Goal: Information Seeking & Learning: Learn about a topic

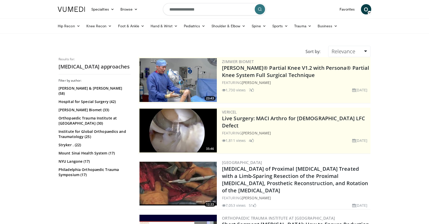
click at [200, 15] on input "**********" at bounding box center [214, 9] width 103 height 12
type input "**********"
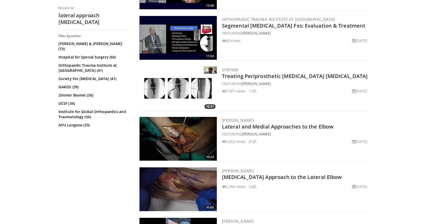
scroll to position [984, 0]
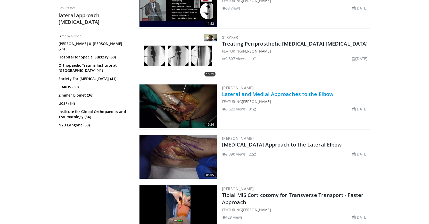
click at [248, 95] on link "Lateral and Medial Approaches to the Elbow" at bounding box center [277, 94] width 111 height 7
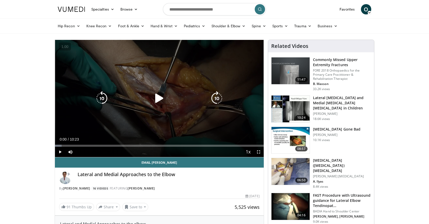
click at [158, 101] on icon "Video Player" at bounding box center [159, 98] width 14 height 14
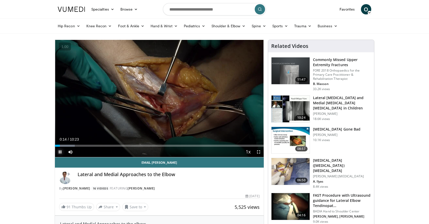
click at [60, 153] on span "Video Player" at bounding box center [60, 152] width 10 height 10
click at [188, 11] on input "Search topics, interventions" at bounding box center [214, 9] width 103 height 12
type input "*"
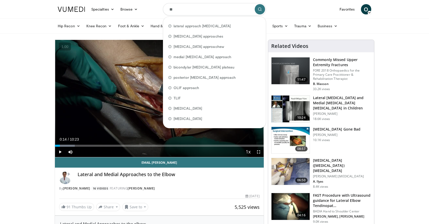
type input "*"
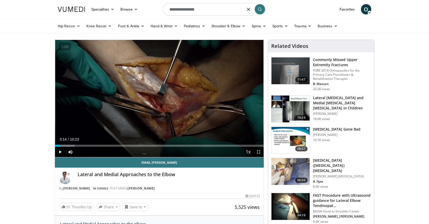
type input "**********"
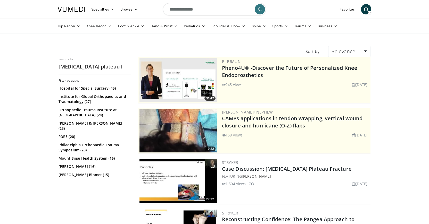
click at [200, 9] on input "**********" at bounding box center [214, 9] width 103 height 12
type input "**********"
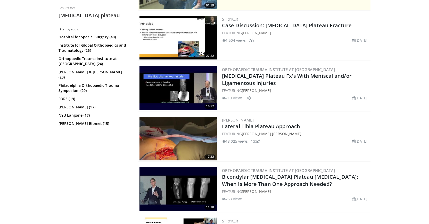
scroll to position [158, 0]
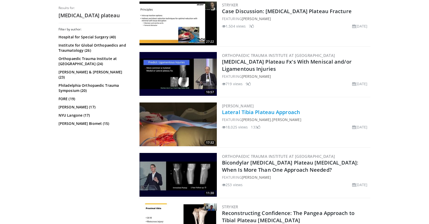
click at [230, 113] on link "Lateral Tibia Plateau Approach" at bounding box center [261, 112] width 78 height 7
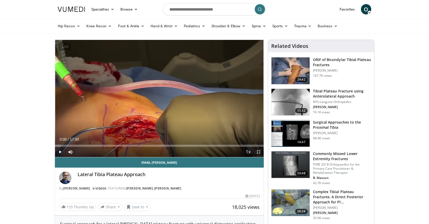
click at [257, 151] on span "Video Player" at bounding box center [258, 152] width 10 height 10
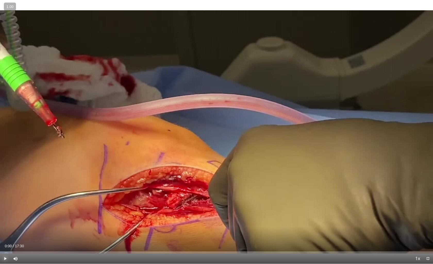
click at [6, 224] on span "Video Player" at bounding box center [5, 259] width 10 height 10
click at [0, 0] on button "+" at bounding box center [0, 0] width 0 height 0
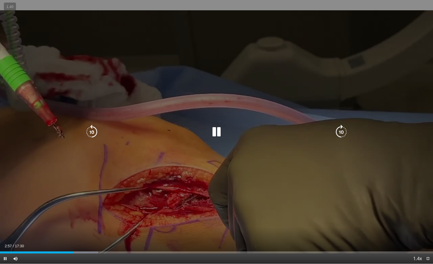
click at [213, 128] on icon "Video Player" at bounding box center [216, 132] width 14 height 14
click at [216, 133] on icon "Video Player" at bounding box center [216, 132] width 14 height 14
click at [215, 135] on icon "Video Player" at bounding box center [216, 132] width 14 height 14
click at [215, 136] on icon "Video Player" at bounding box center [216, 132] width 14 height 14
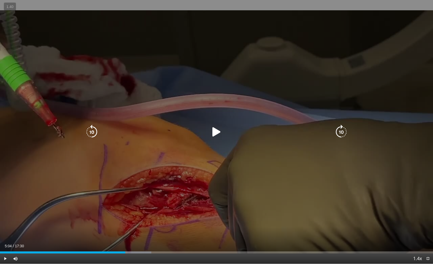
click at [217, 130] on icon "Video Player" at bounding box center [216, 132] width 14 height 14
click at [94, 134] on icon "Video Player" at bounding box center [92, 132] width 14 height 14
click at [94, 130] on icon "Video Player" at bounding box center [92, 132] width 14 height 14
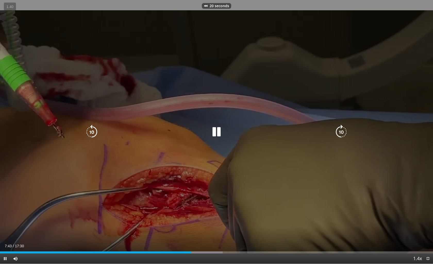
click at [220, 135] on icon "Video Player" at bounding box center [216, 132] width 14 height 14
click at [213, 133] on icon "Video Player" at bounding box center [216, 132] width 14 height 14
click at [90, 132] on icon "Video Player" at bounding box center [92, 132] width 14 height 14
click at [94, 137] on icon "Video Player" at bounding box center [92, 132] width 14 height 14
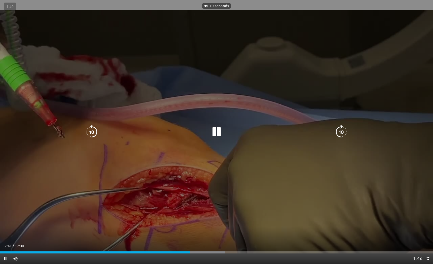
click at [94, 137] on icon "Video Player" at bounding box center [92, 132] width 14 height 14
click at [218, 133] on icon "Video Player" at bounding box center [216, 132] width 14 height 14
click at [215, 135] on icon "Video Player" at bounding box center [216, 132] width 14 height 14
click at [218, 134] on icon "Video Player" at bounding box center [216, 132] width 14 height 14
click at [214, 137] on icon "Video Player" at bounding box center [216, 132] width 14 height 14
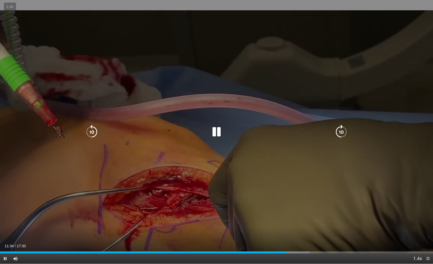
click at [92, 132] on icon "Video Player" at bounding box center [92, 132] width 14 height 14
click at [90, 129] on icon "Video Player" at bounding box center [92, 132] width 14 height 14
click at [219, 137] on icon "Video Player" at bounding box center [216, 132] width 14 height 14
